Goal: Task Accomplishment & Management: Manage account settings

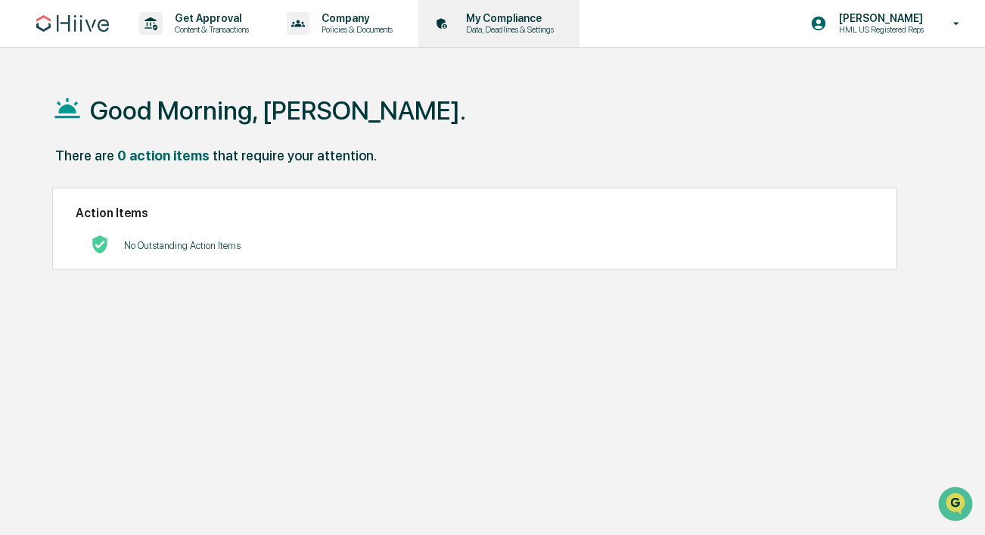
click at [504, 18] on p "My Compliance" at bounding box center [507, 18] width 107 height 12
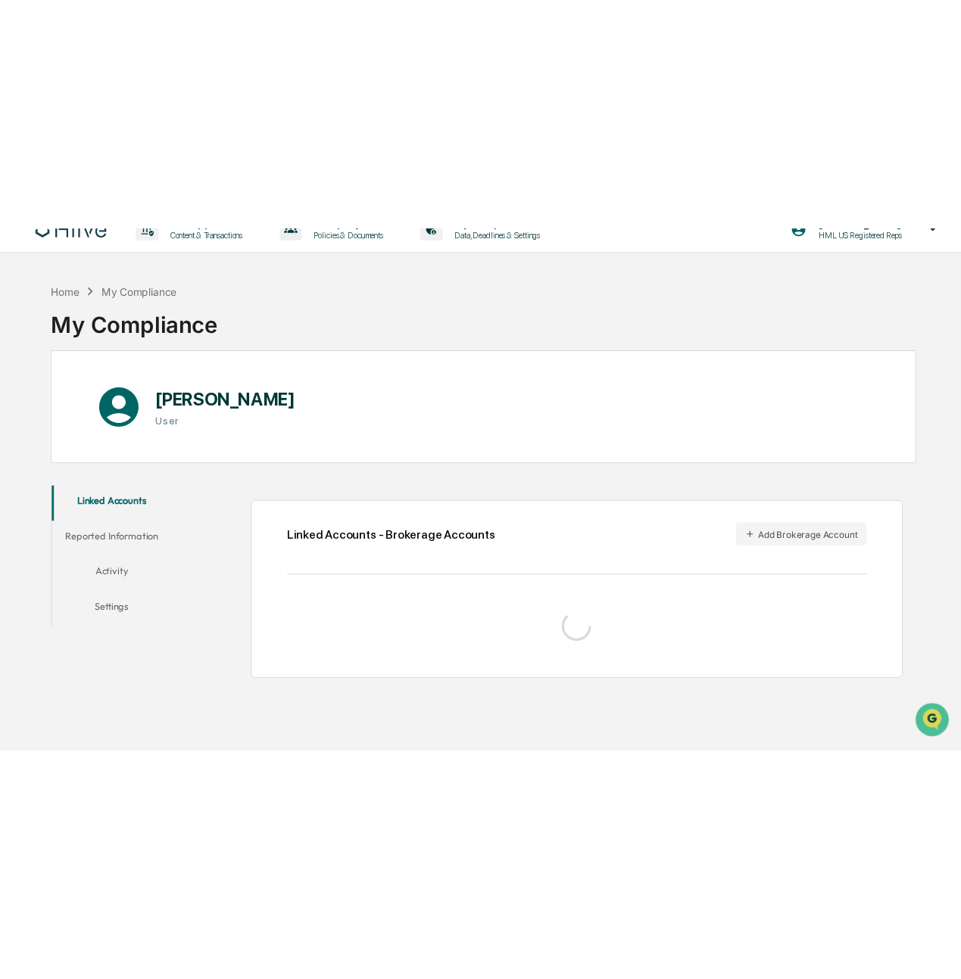
scroll to position [63, 0]
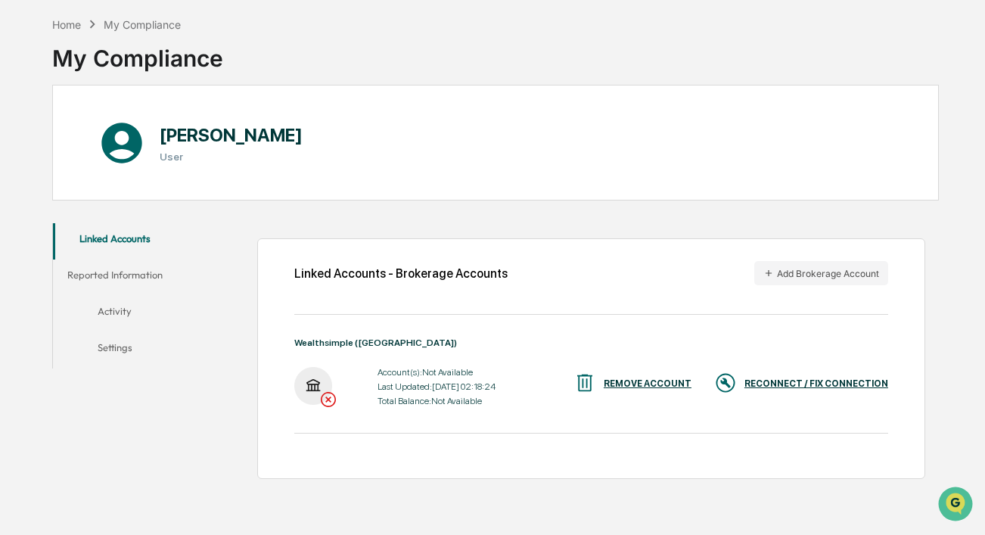
click at [739, 381] on div "RECONNECT / FIX CONNECTION" at bounding box center [802, 384] width 174 height 25
click at [797, 277] on button "Add Brokerage Account" at bounding box center [822, 273] width 134 height 24
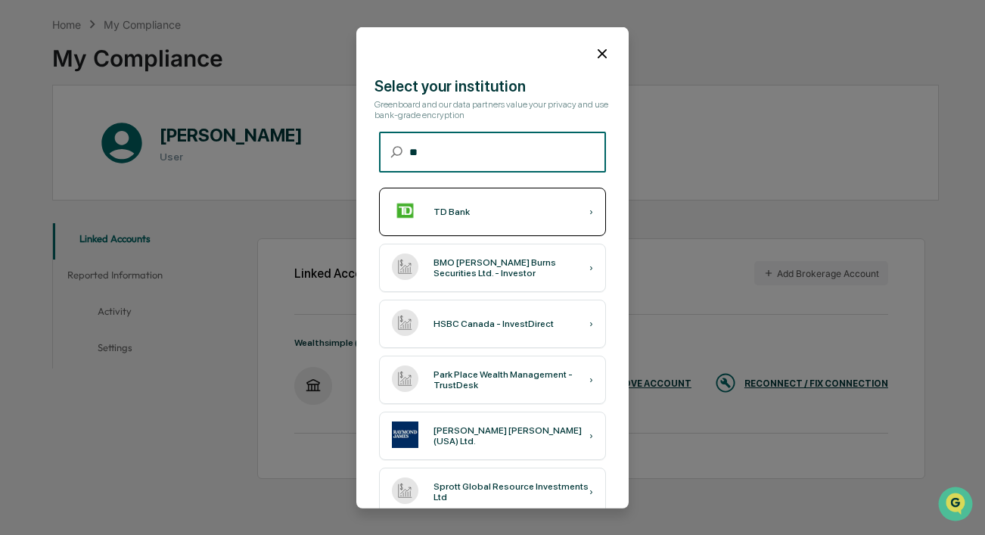
type input "**"
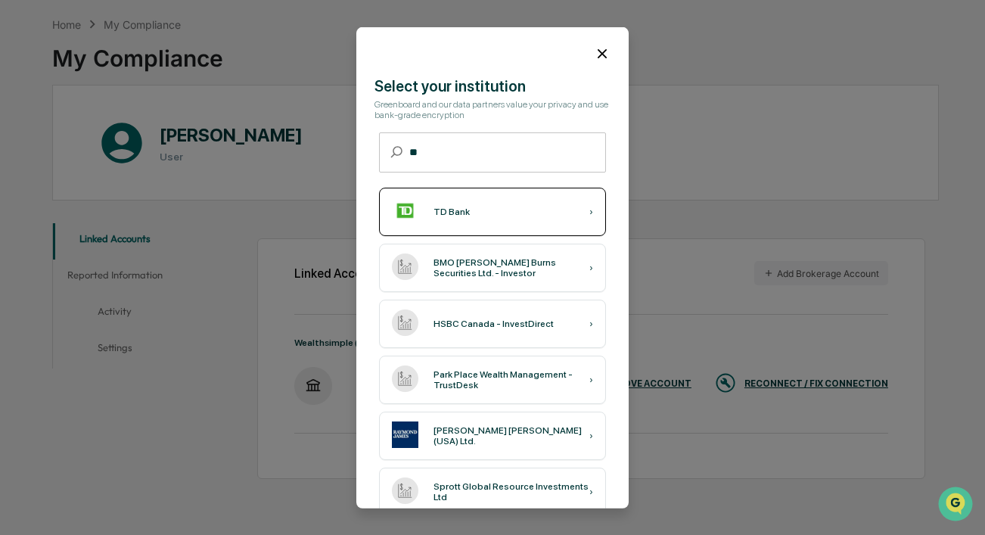
click at [551, 211] on div "TD Bank ›" at bounding box center [492, 212] width 227 height 48
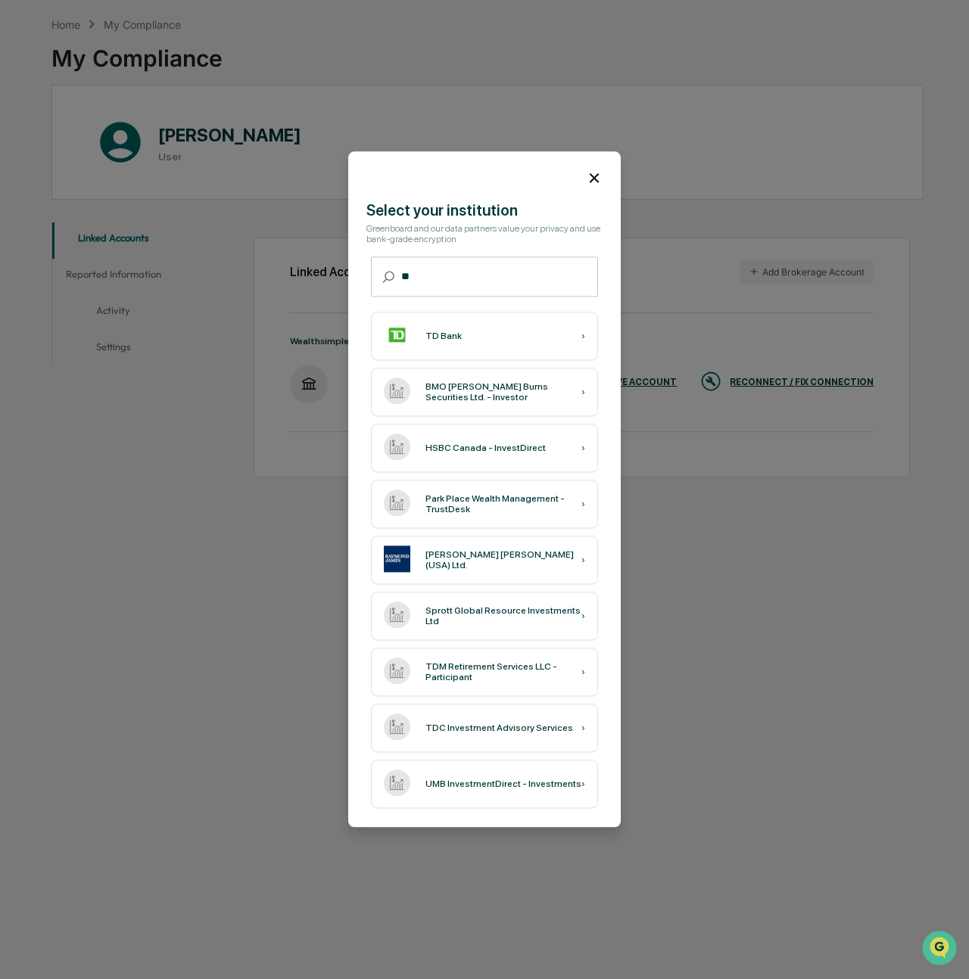
click at [594, 173] on icon at bounding box center [594, 178] width 17 height 17
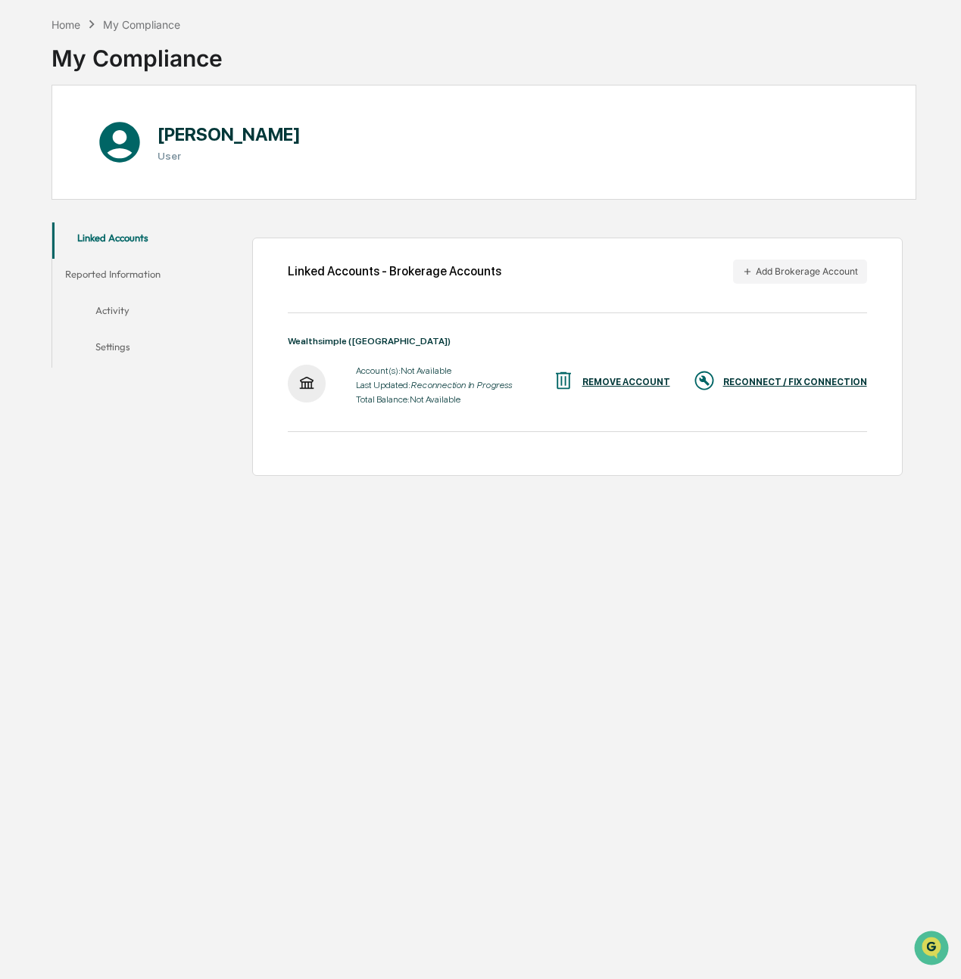
click at [145, 307] on button "Activity" at bounding box center [112, 313] width 120 height 36
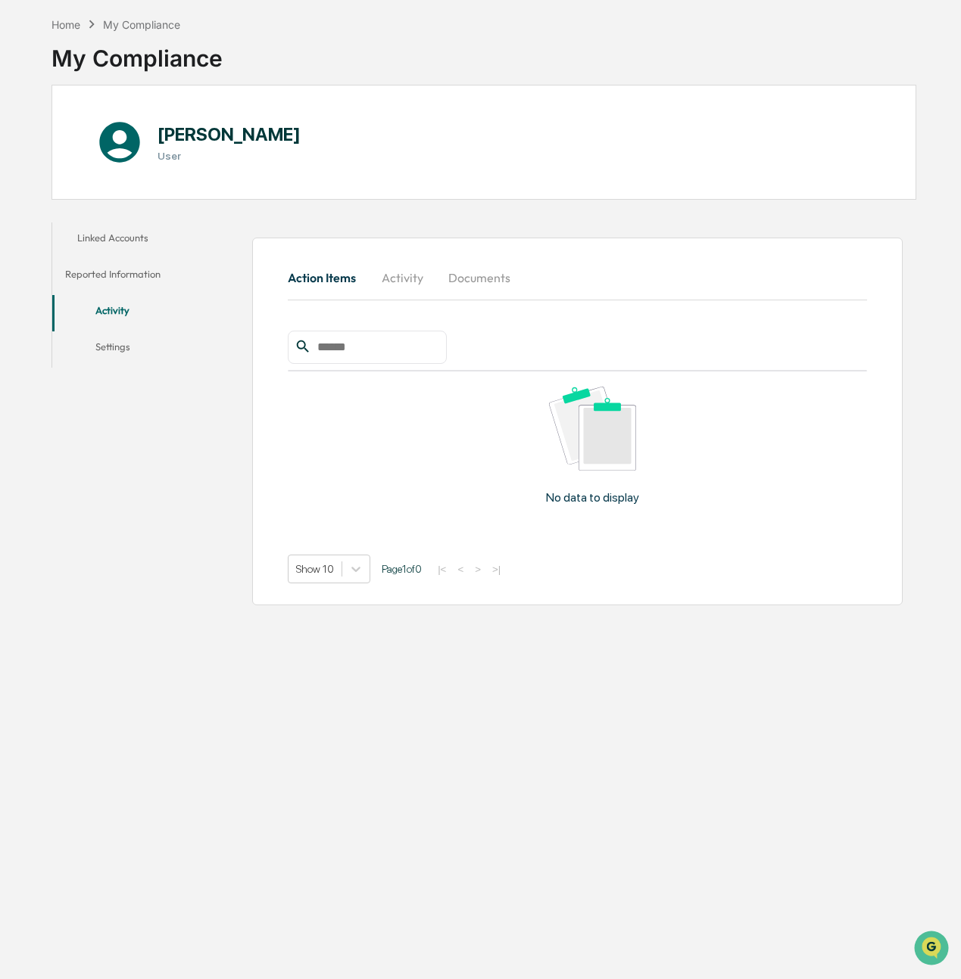
click at [133, 243] on button "Linked Accounts" at bounding box center [112, 241] width 120 height 36
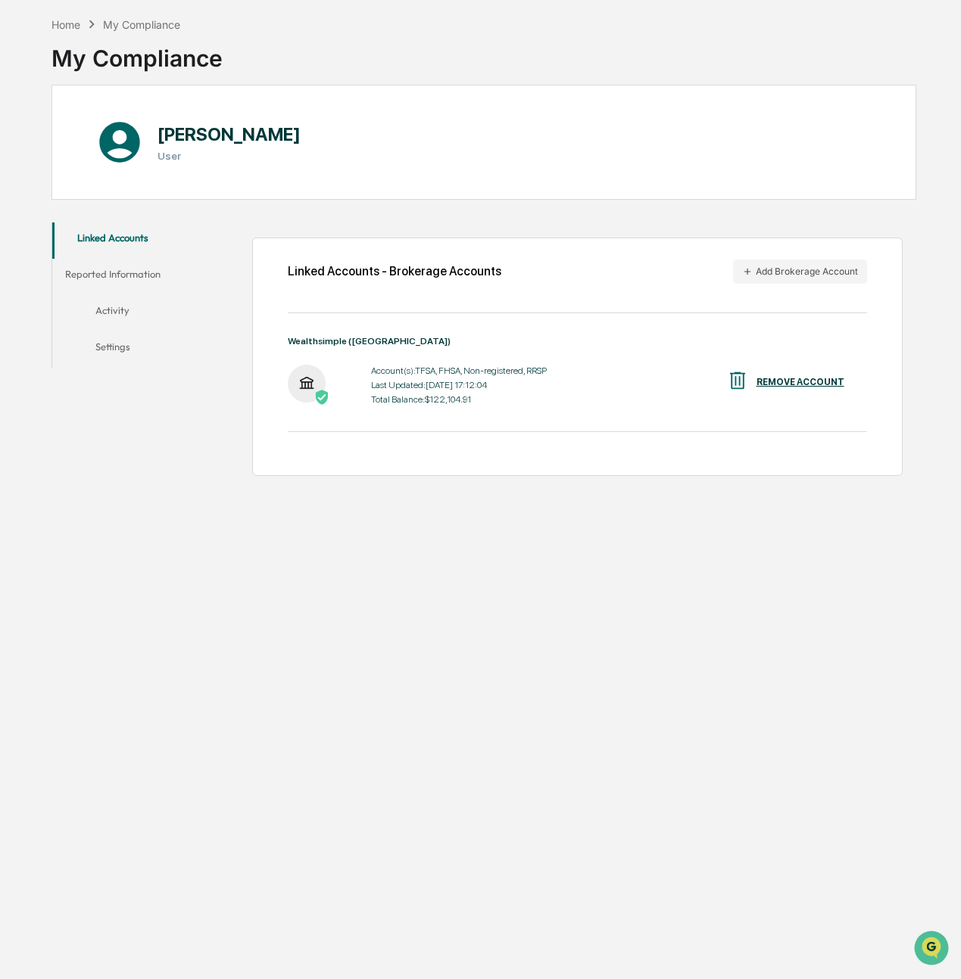
click at [136, 19] on div "My Compliance" at bounding box center [141, 24] width 77 height 13
click at [57, 25] on div "Home" at bounding box center [65, 24] width 29 height 13
